Goal: Book appointment/travel/reservation

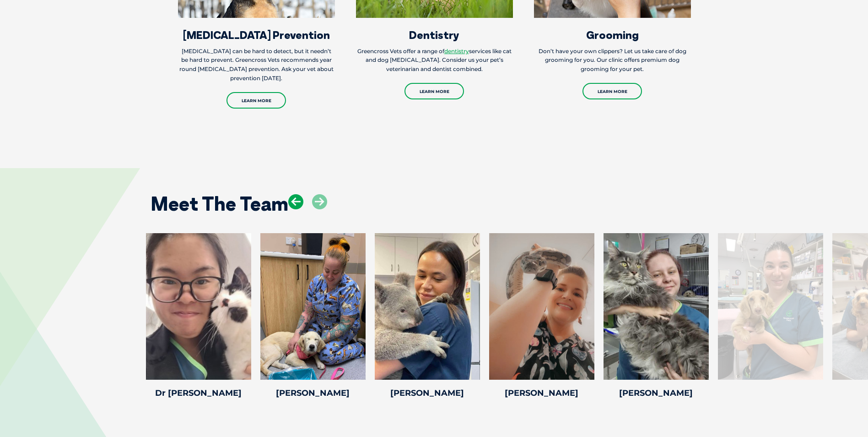
scroll to position [1465, 0]
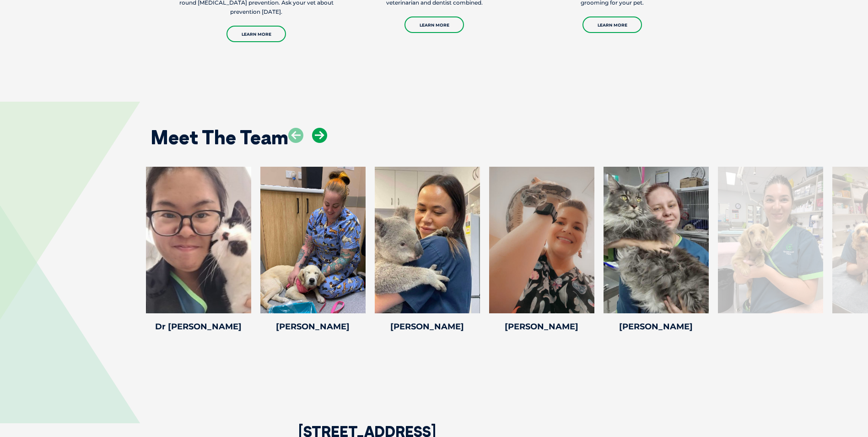
click at [325, 143] on icon at bounding box center [319, 135] width 15 height 15
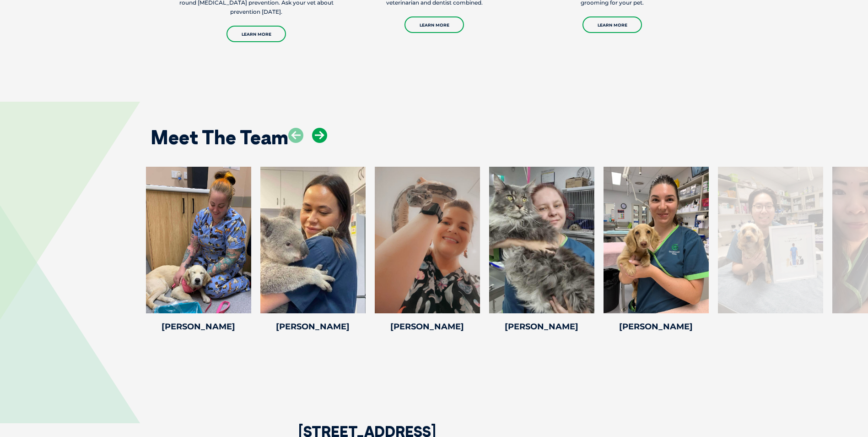
click at [325, 143] on icon at bounding box center [319, 135] width 15 height 15
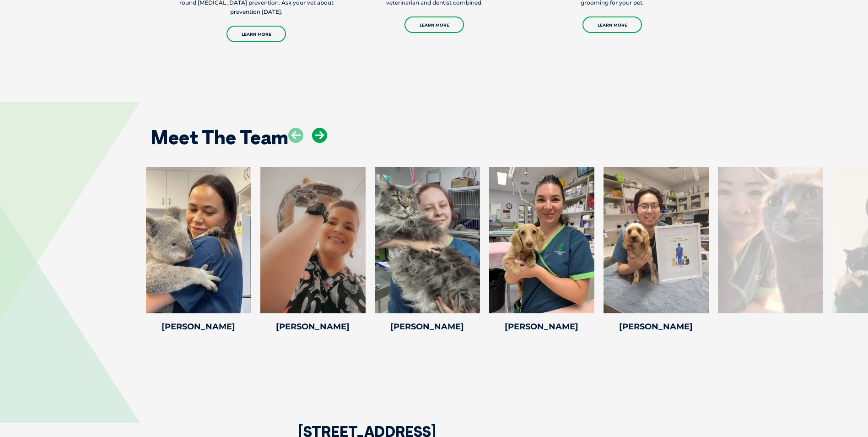
click at [325, 143] on icon at bounding box center [319, 135] width 15 height 15
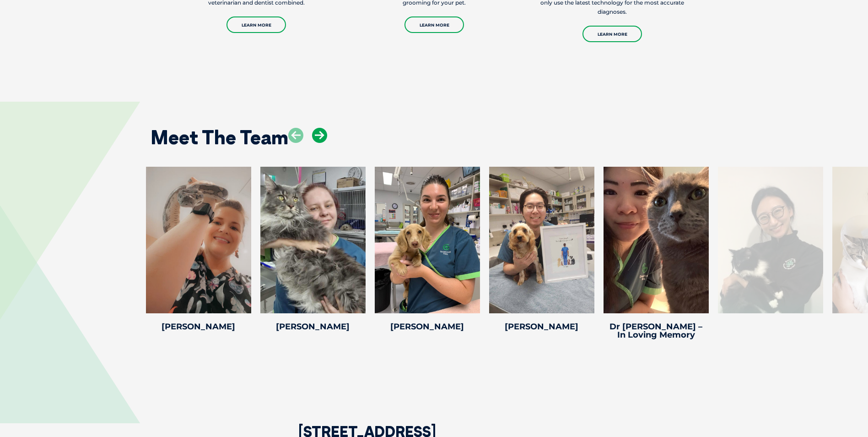
click at [325, 143] on icon at bounding box center [319, 135] width 15 height 15
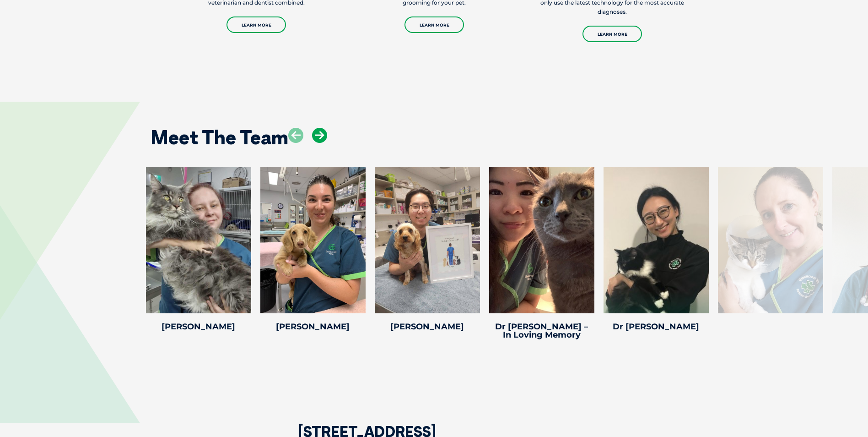
click at [325, 143] on icon at bounding box center [319, 135] width 15 height 15
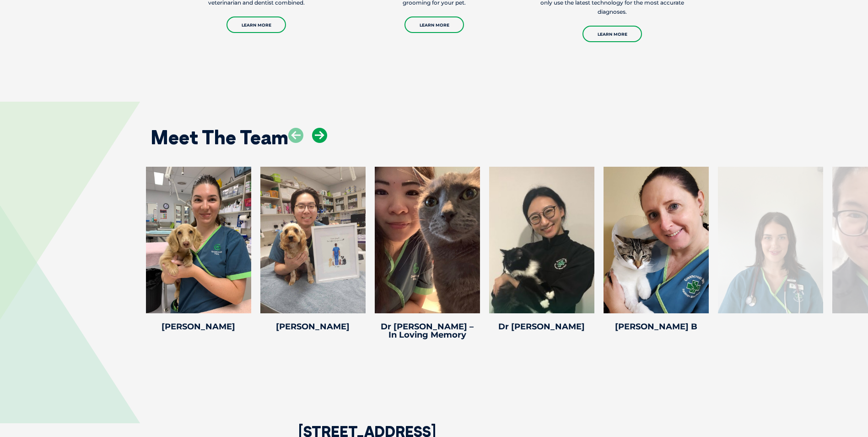
click at [325, 143] on icon at bounding box center [319, 135] width 15 height 15
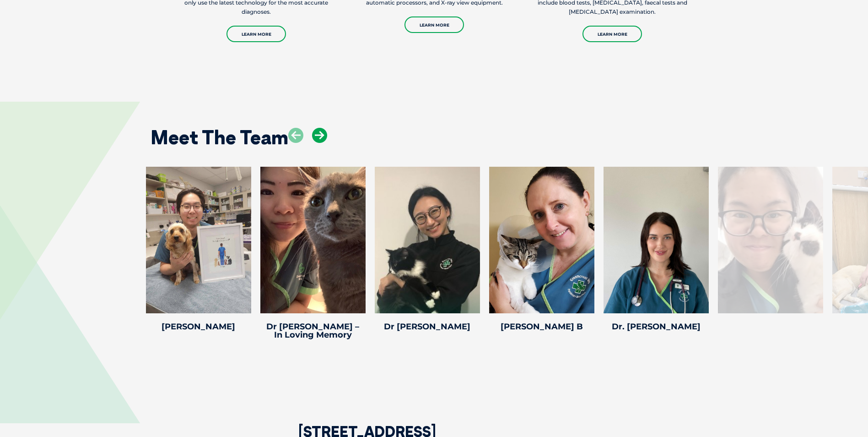
click at [323, 143] on icon at bounding box center [319, 135] width 15 height 15
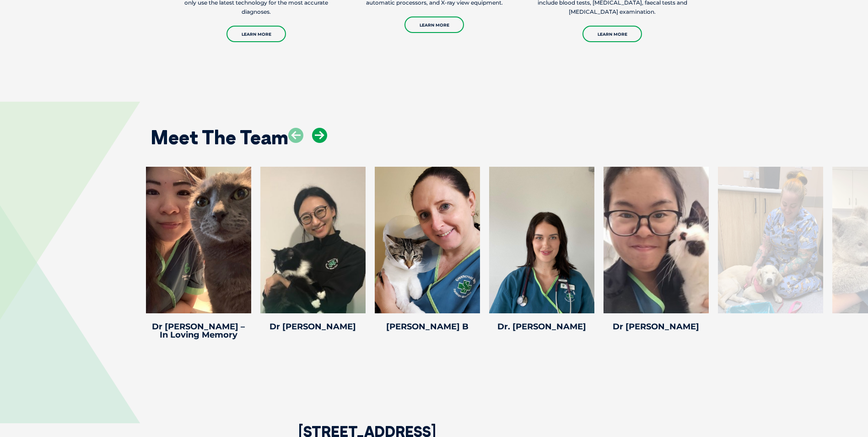
click at [323, 143] on icon at bounding box center [319, 135] width 15 height 15
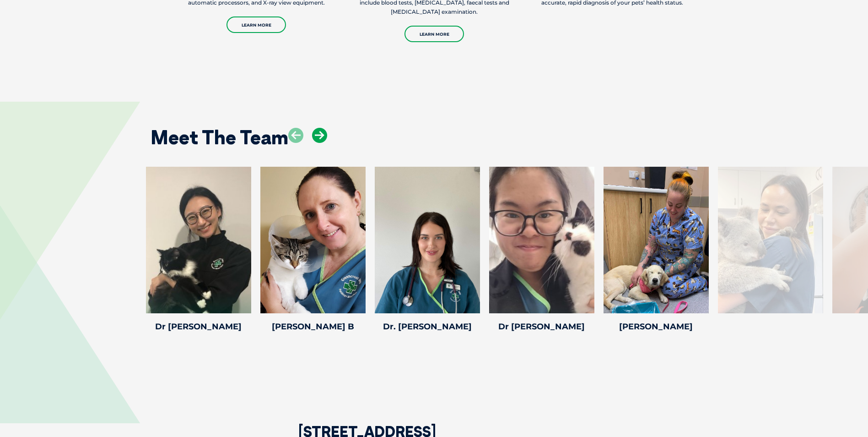
click at [323, 143] on icon at bounding box center [319, 135] width 15 height 15
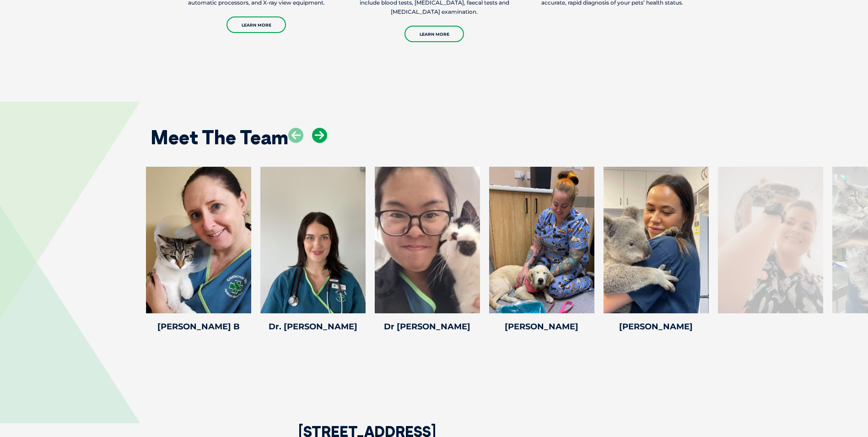
click at [323, 143] on icon at bounding box center [319, 135] width 15 height 15
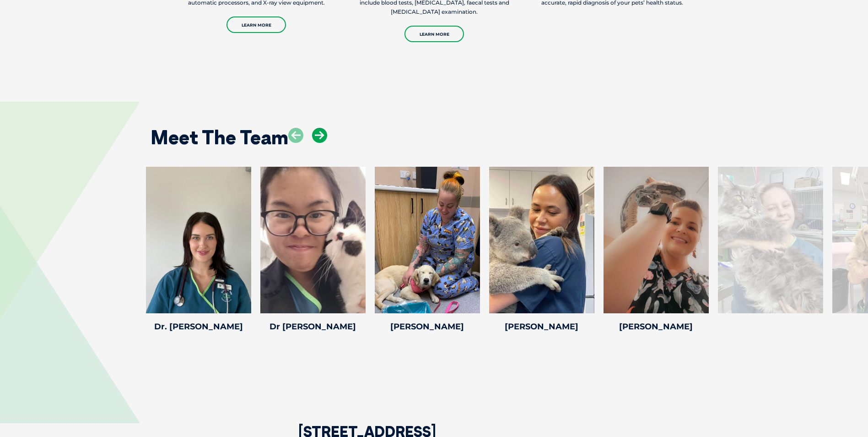
click at [323, 143] on icon at bounding box center [319, 135] width 15 height 15
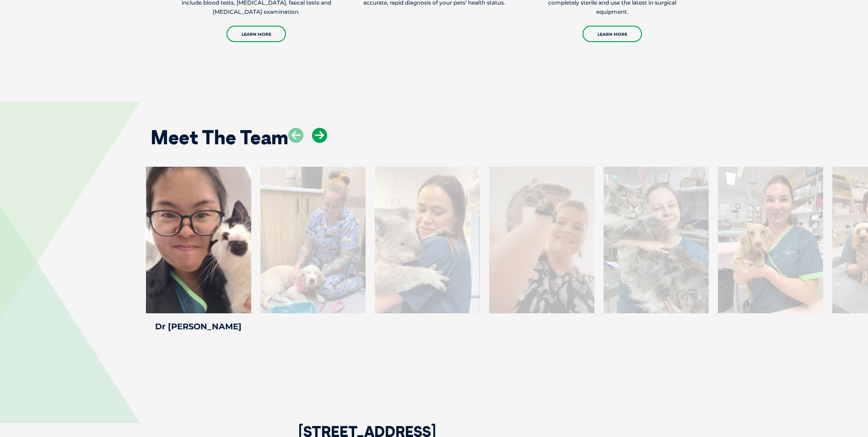
click at [323, 143] on icon at bounding box center [319, 135] width 15 height 15
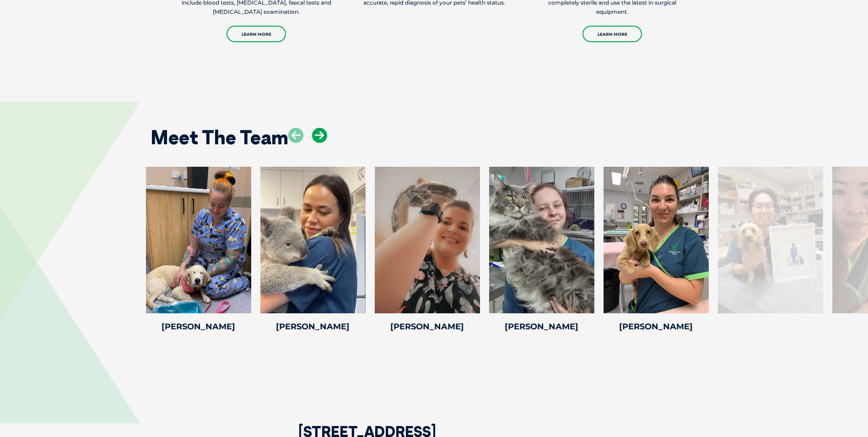
click at [323, 143] on icon at bounding box center [319, 135] width 15 height 15
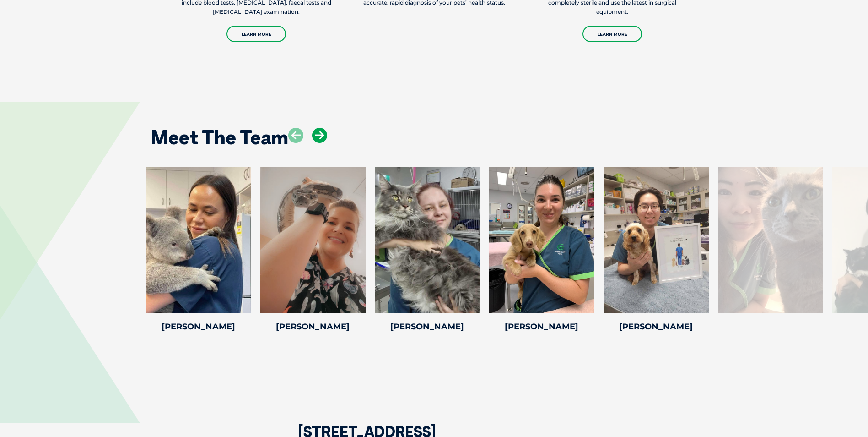
click at [323, 143] on icon at bounding box center [319, 135] width 15 height 15
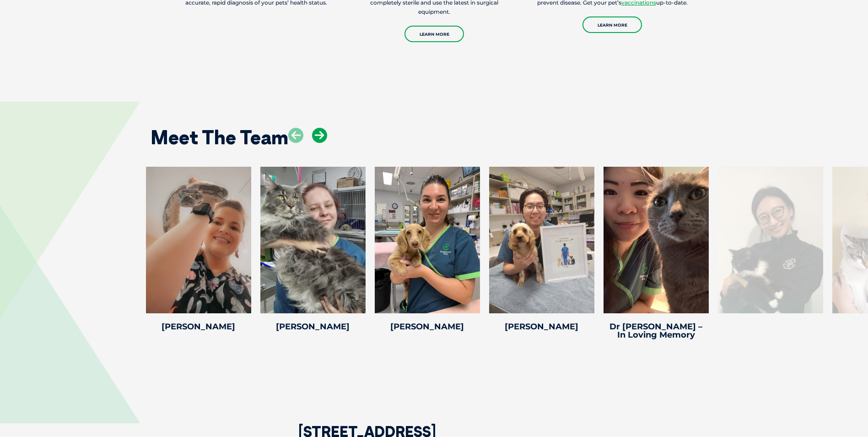
click at [323, 143] on icon at bounding box center [319, 135] width 15 height 15
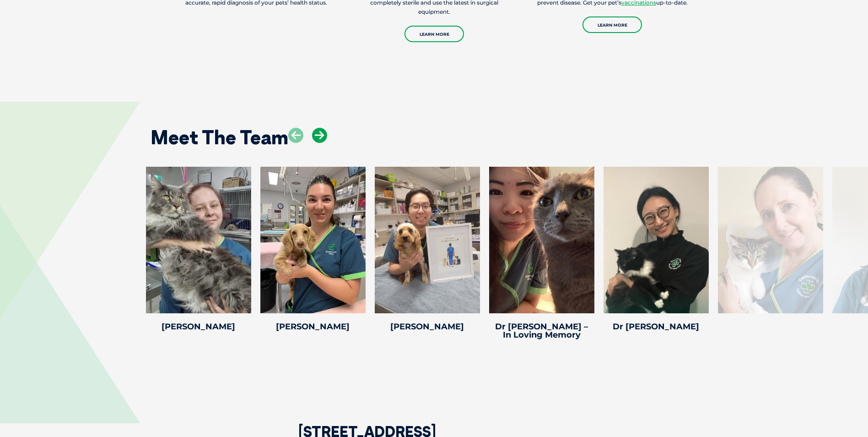
click at [323, 143] on icon at bounding box center [319, 135] width 15 height 15
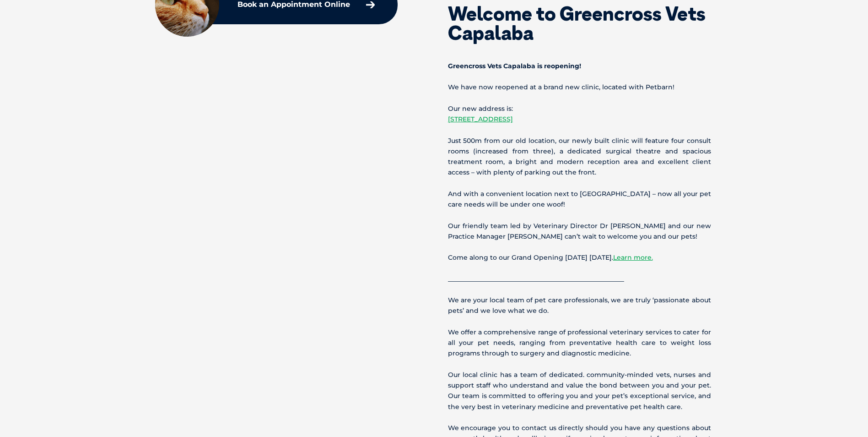
scroll to position [0, 0]
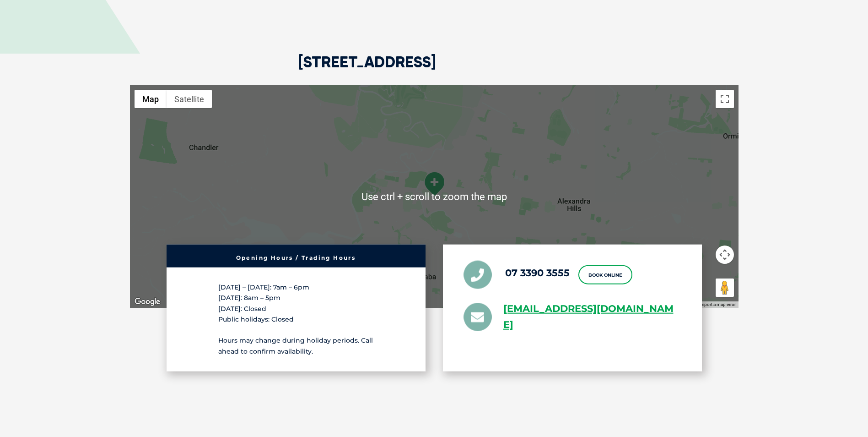
scroll to position [2060, 0]
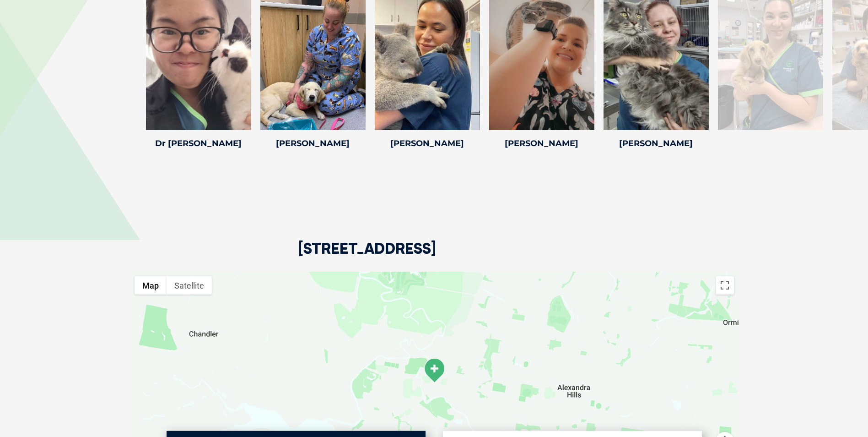
scroll to position [1877, 0]
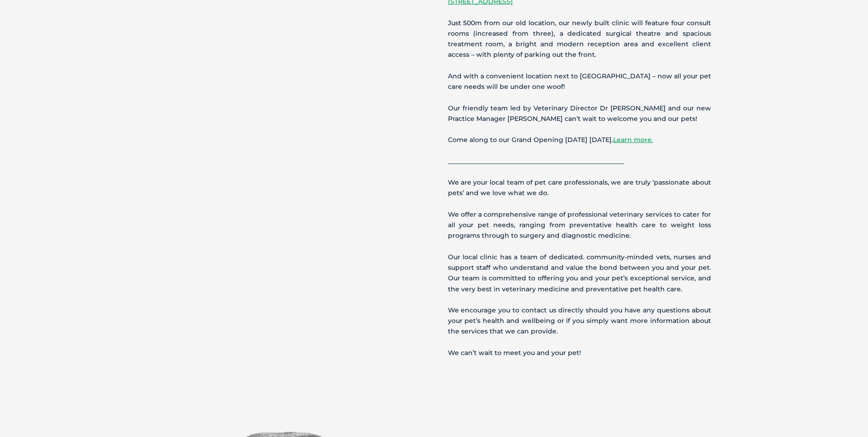
scroll to position [595, 0]
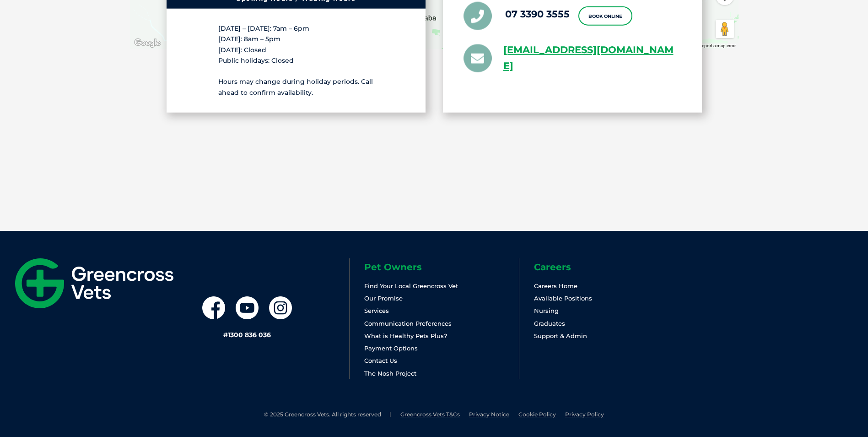
scroll to position [2103, 0]
